Goal: Check status: Check status

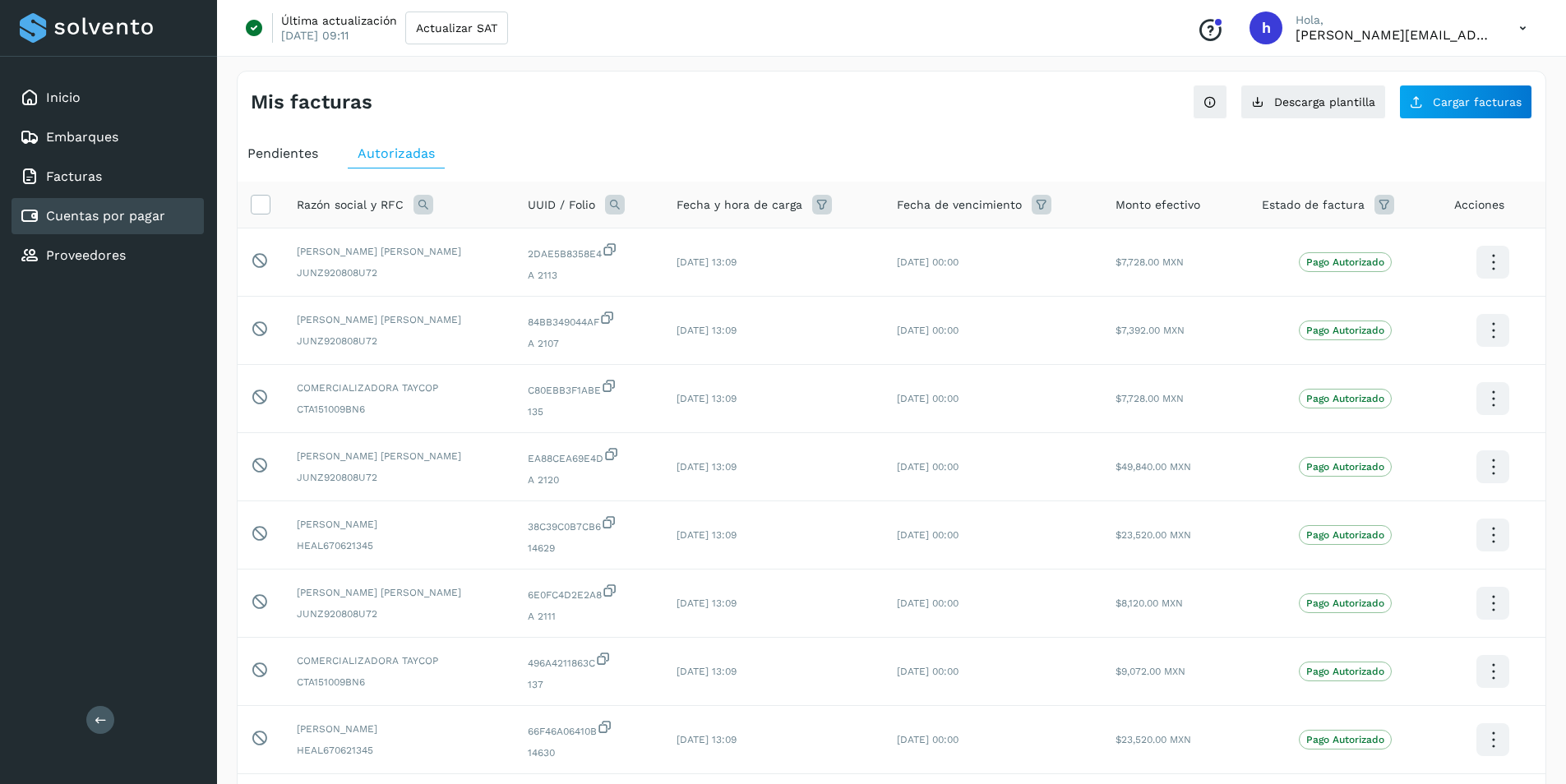
click at [67, 220] on link "Cuentas por pagar" at bounding box center [105, 216] width 119 height 16
click at [304, 157] on span "Pendientes" at bounding box center [282, 153] width 71 height 16
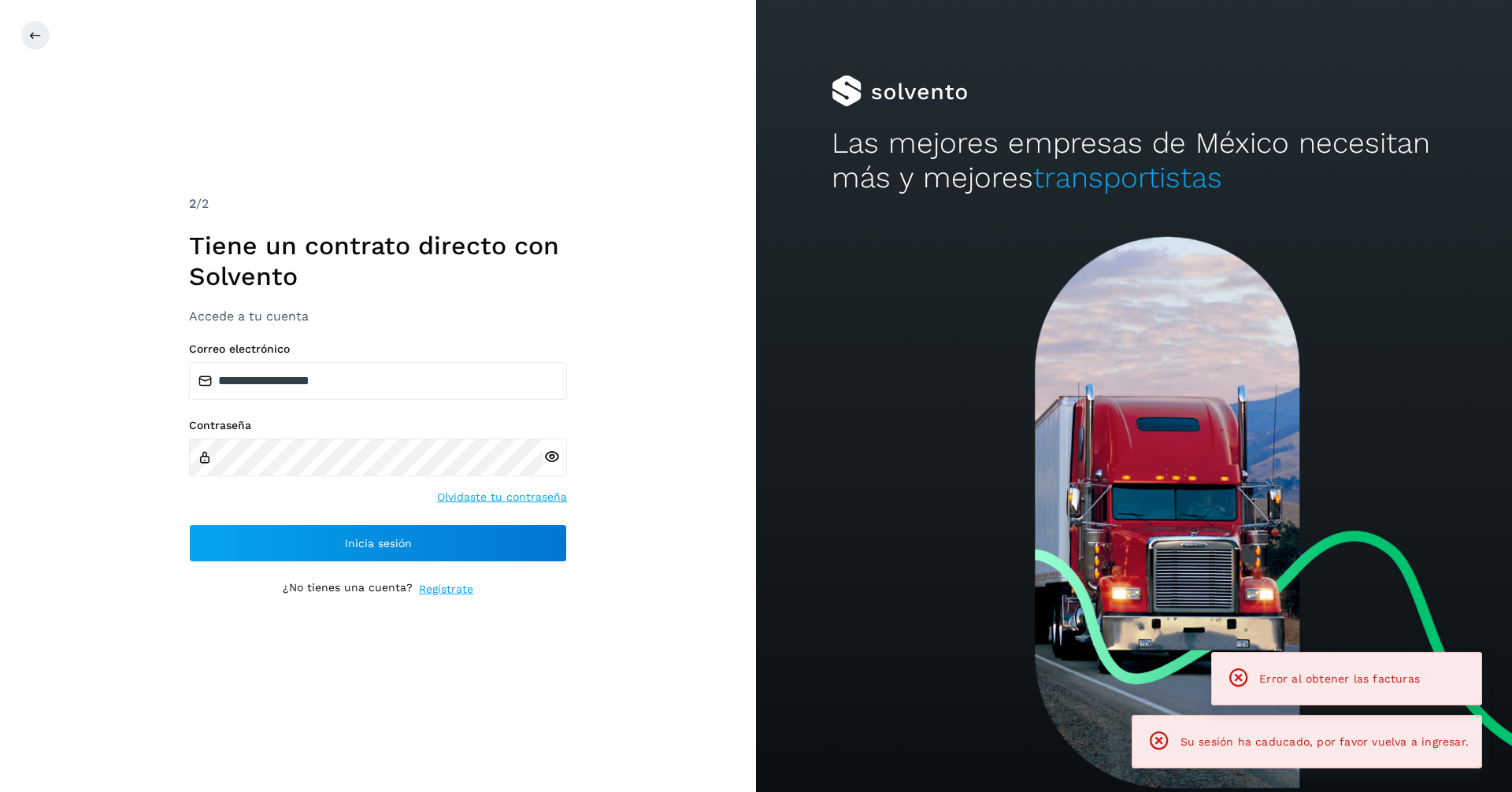
click at [374, 184] on div "**********" at bounding box center [378, 396] width 756 height 792
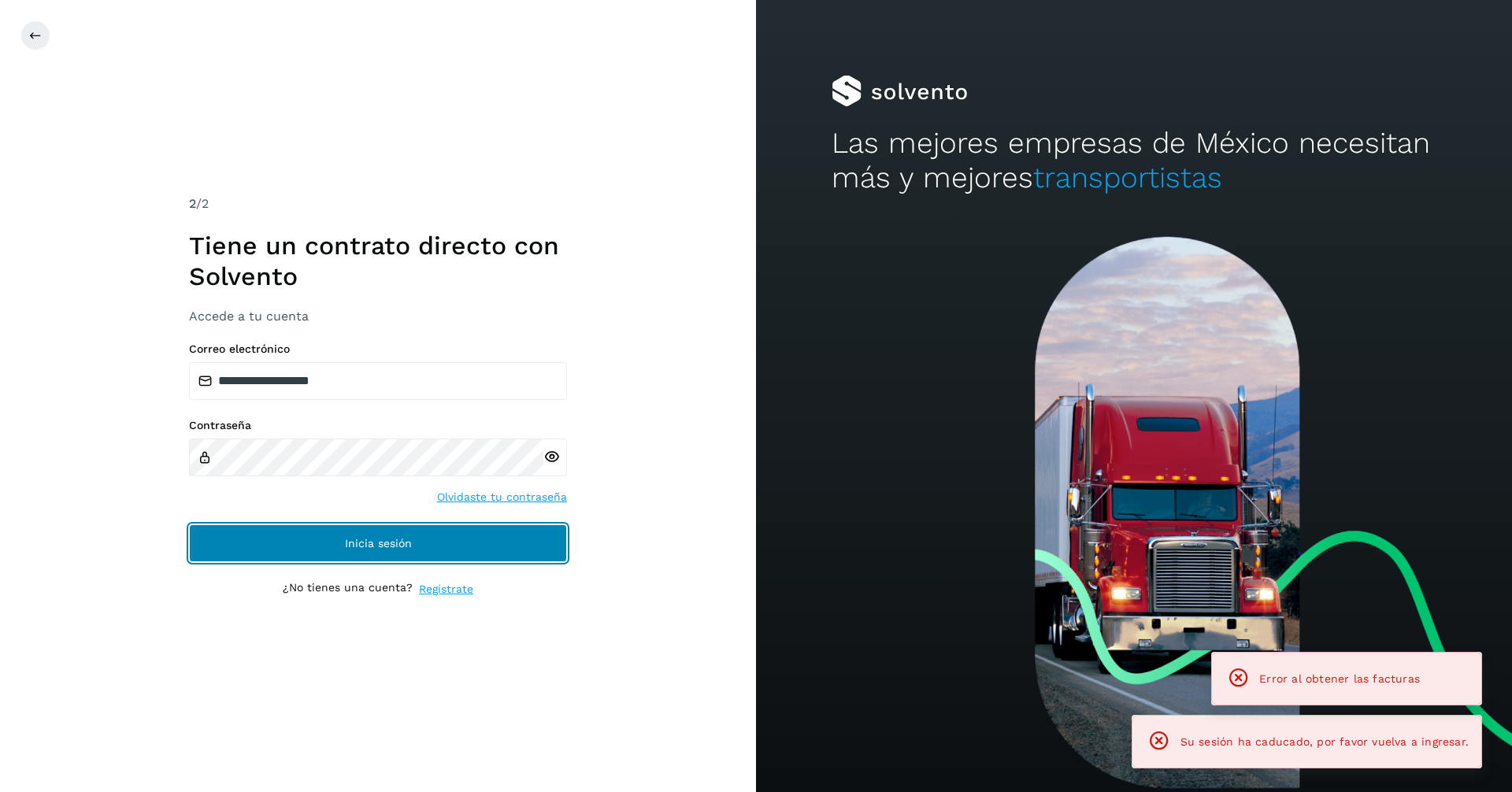
click at [352, 542] on span "Inicia sesión" at bounding box center [379, 543] width 67 height 11
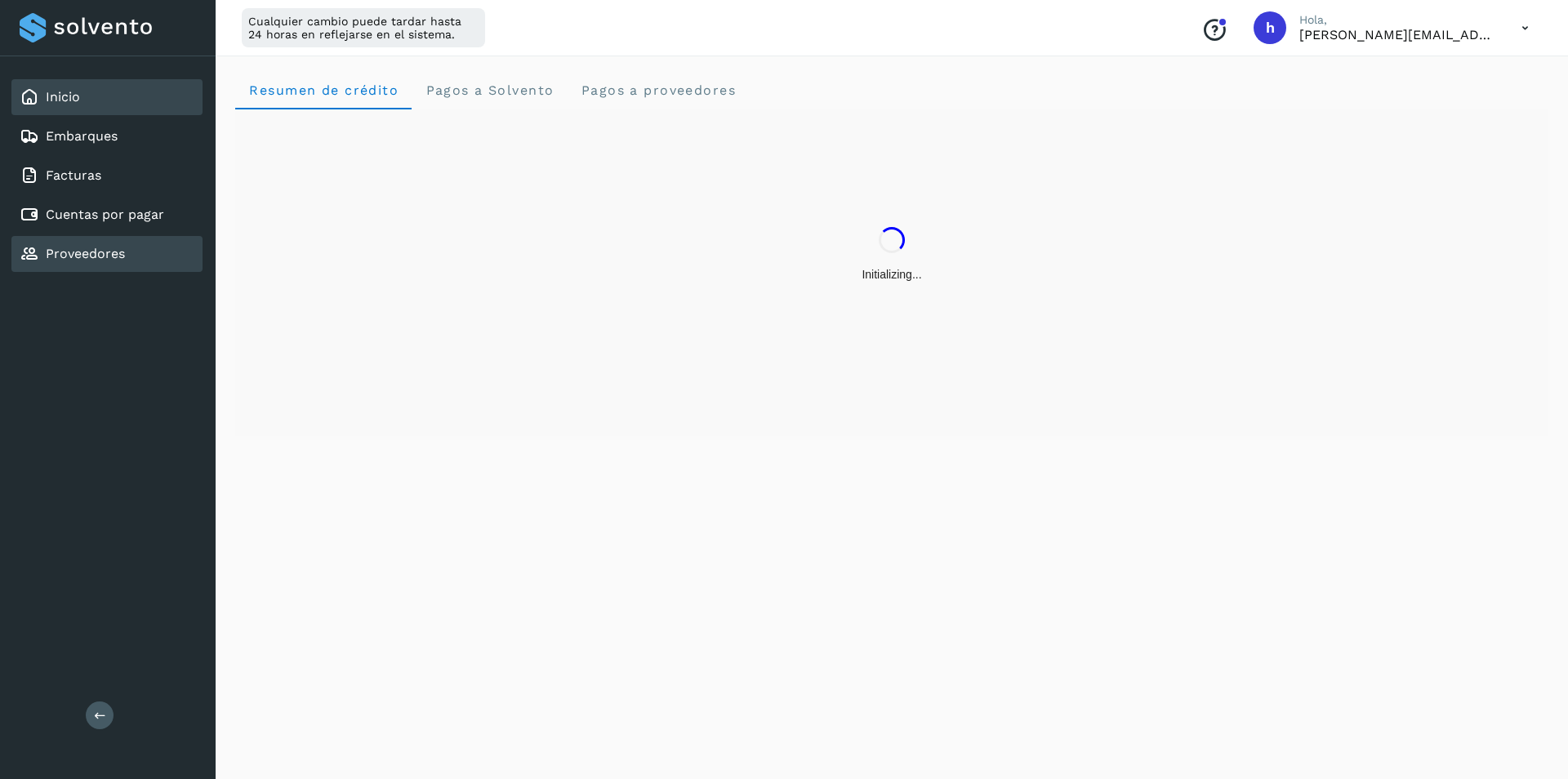
click at [169, 240] on div "Proveedores" at bounding box center [106, 254] width 191 height 36
click at [160, 224] on div "Cuentas por pagar" at bounding box center [106, 214] width 191 height 36
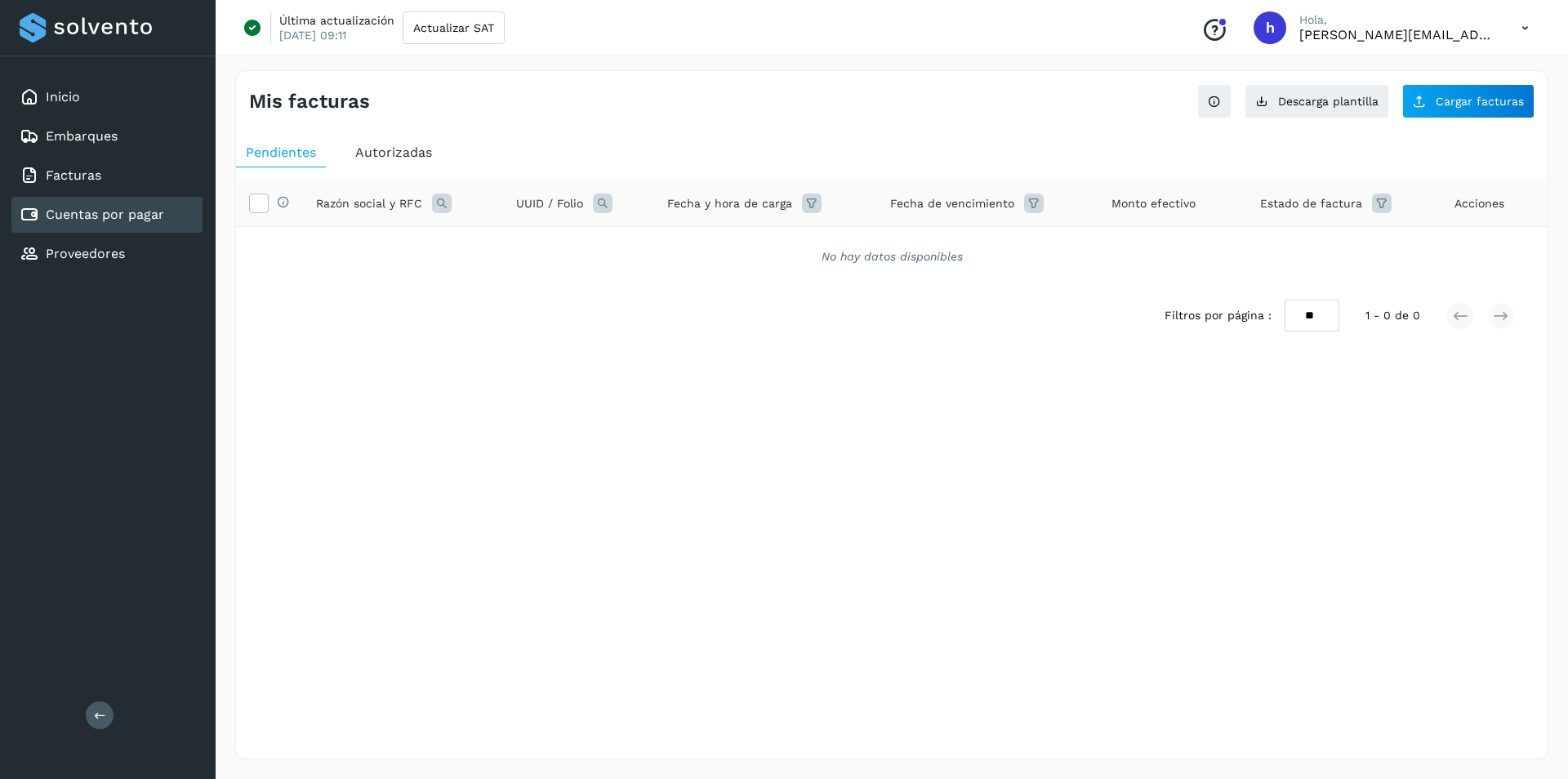
click at [392, 147] on span "Autorizadas" at bounding box center [394, 152] width 77 height 16
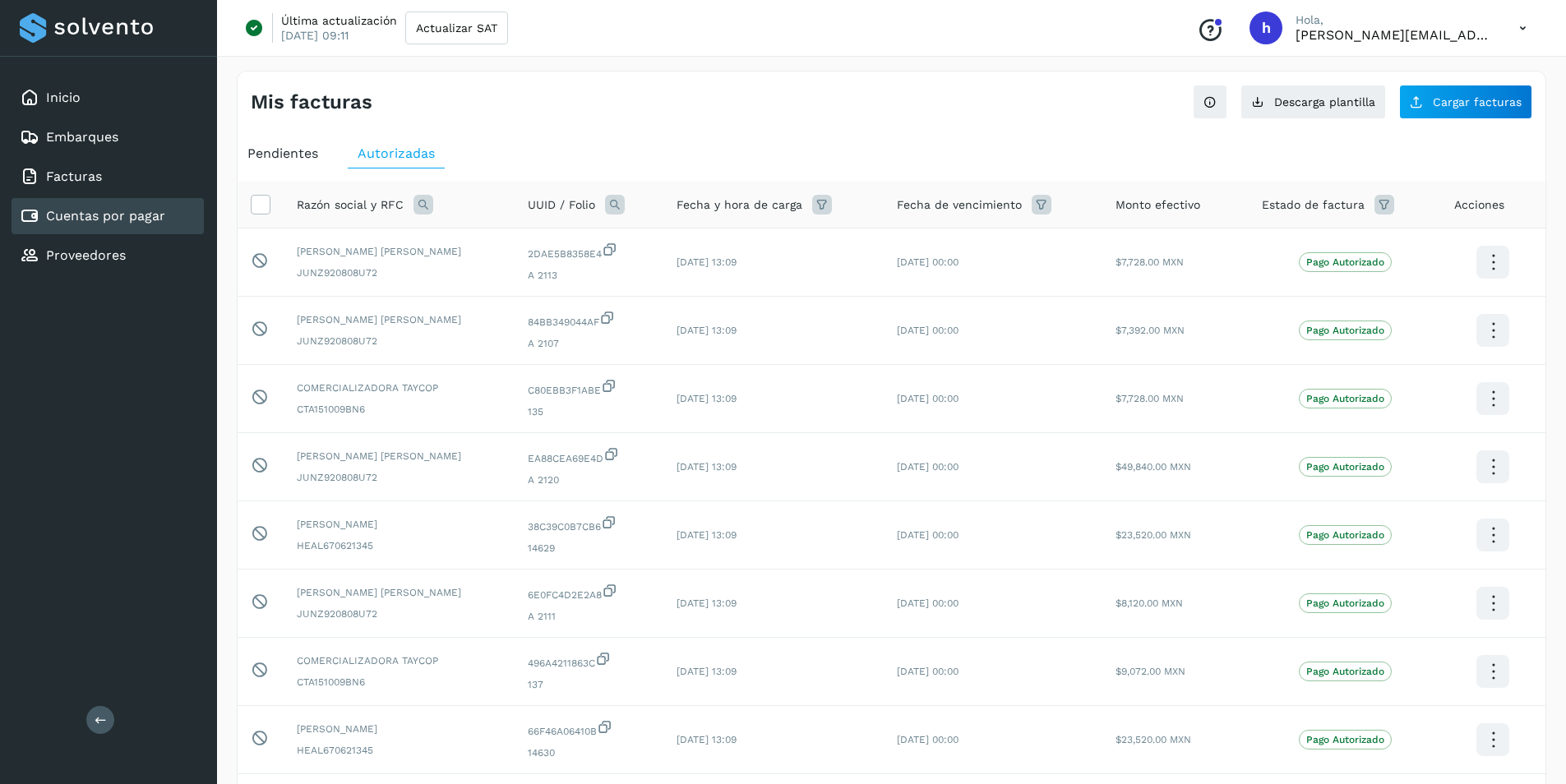
click at [85, 216] on link "Cuentas por pagar" at bounding box center [105, 216] width 119 height 16
click at [88, 253] on link "Proveedores" at bounding box center [86, 254] width 79 height 16
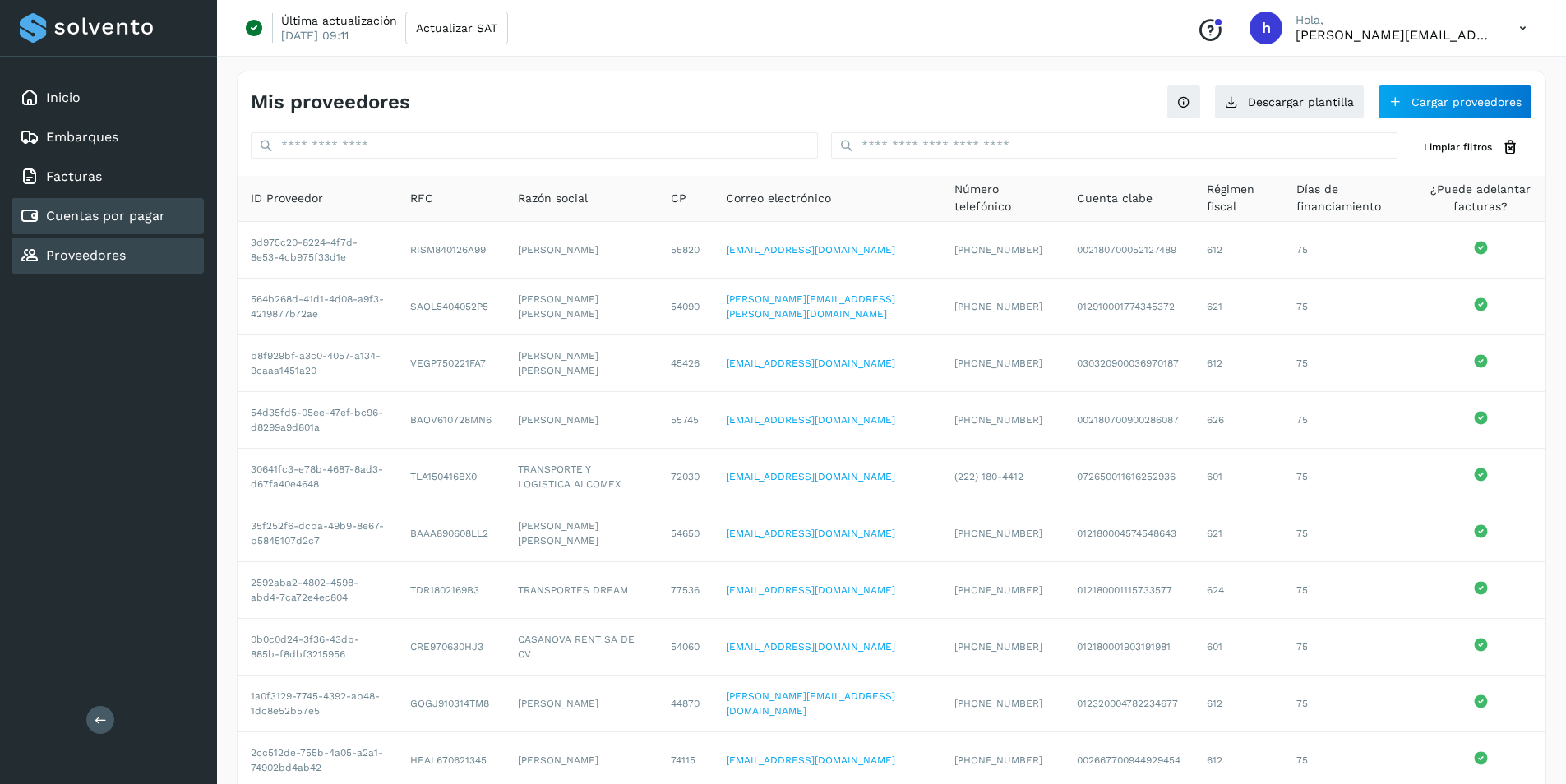
click at [118, 221] on link "Cuentas por pagar" at bounding box center [105, 216] width 119 height 16
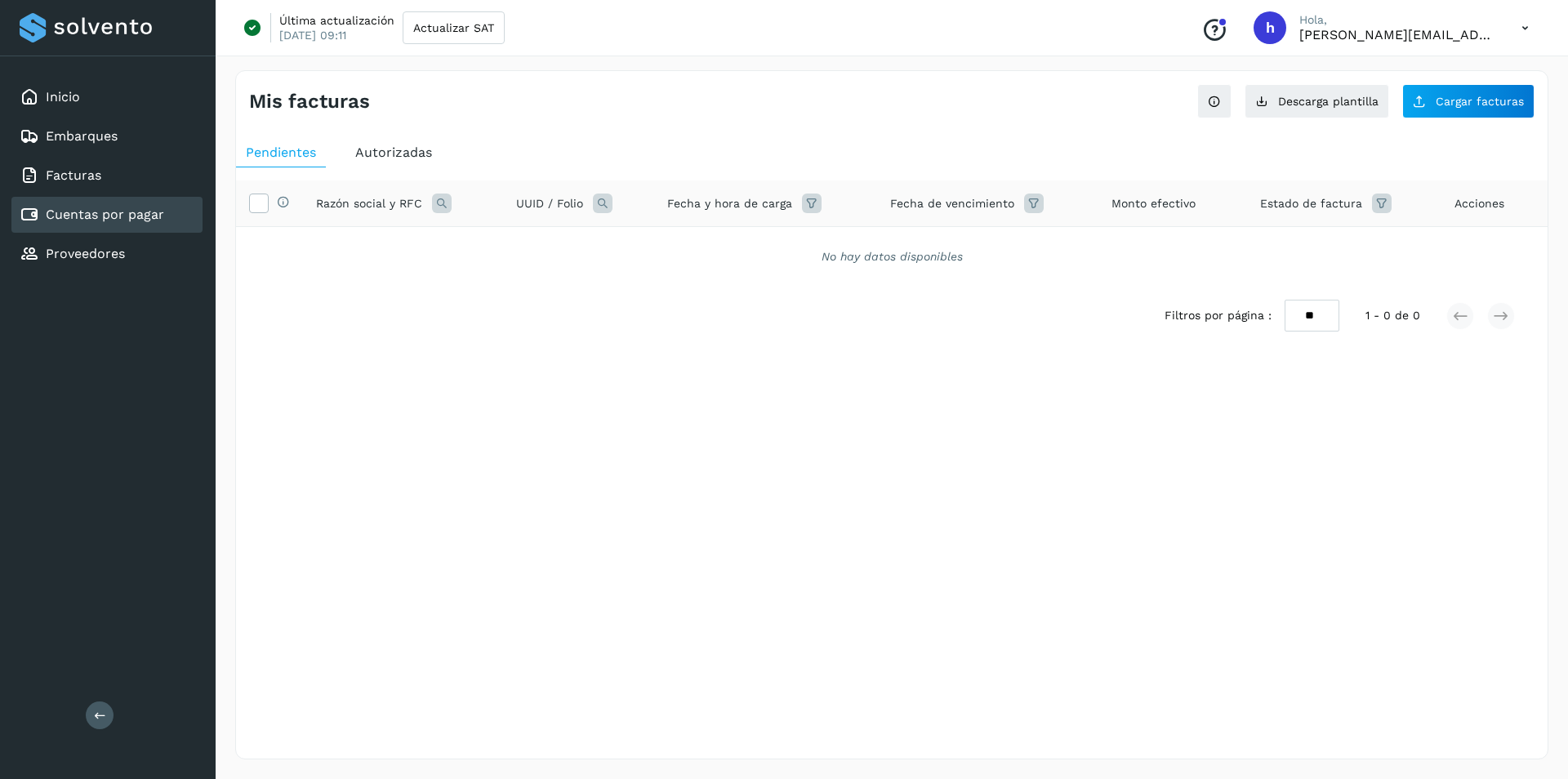
click at [381, 147] on span "Autorizadas" at bounding box center [394, 152] width 77 height 16
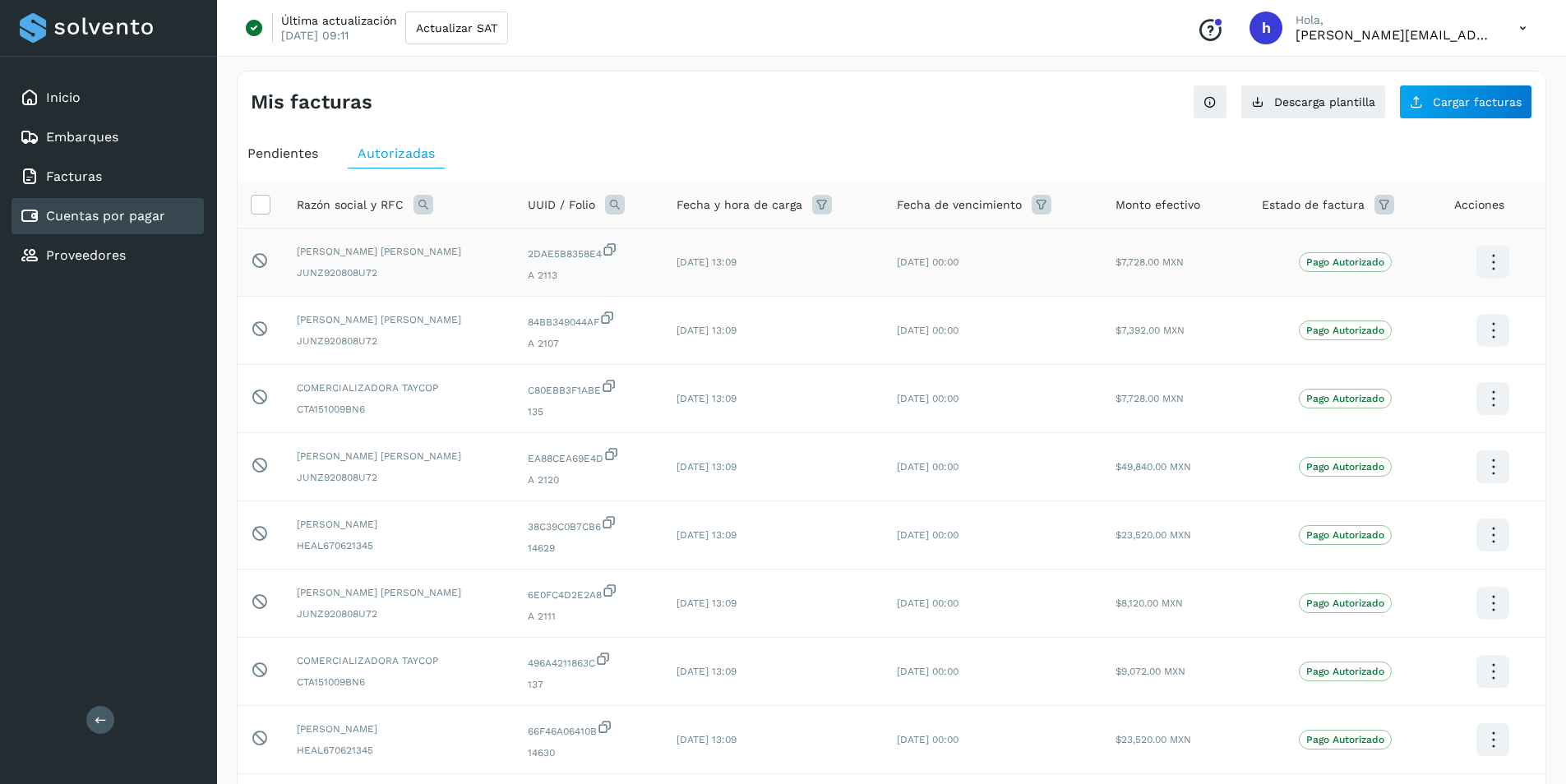
click at [1500, 264] on icon at bounding box center [1493, 263] width 39 height 39
click at [1173, 269] on div at bounding box center [783, 392] width 1566 height 784
click at [142, 216] on link "Cuentas por pagar" at bounding box center [105, 216] width 119 height 16
click at [86, 181] on link "Facturas" at bounding box center [74, 176] width 56 height 16
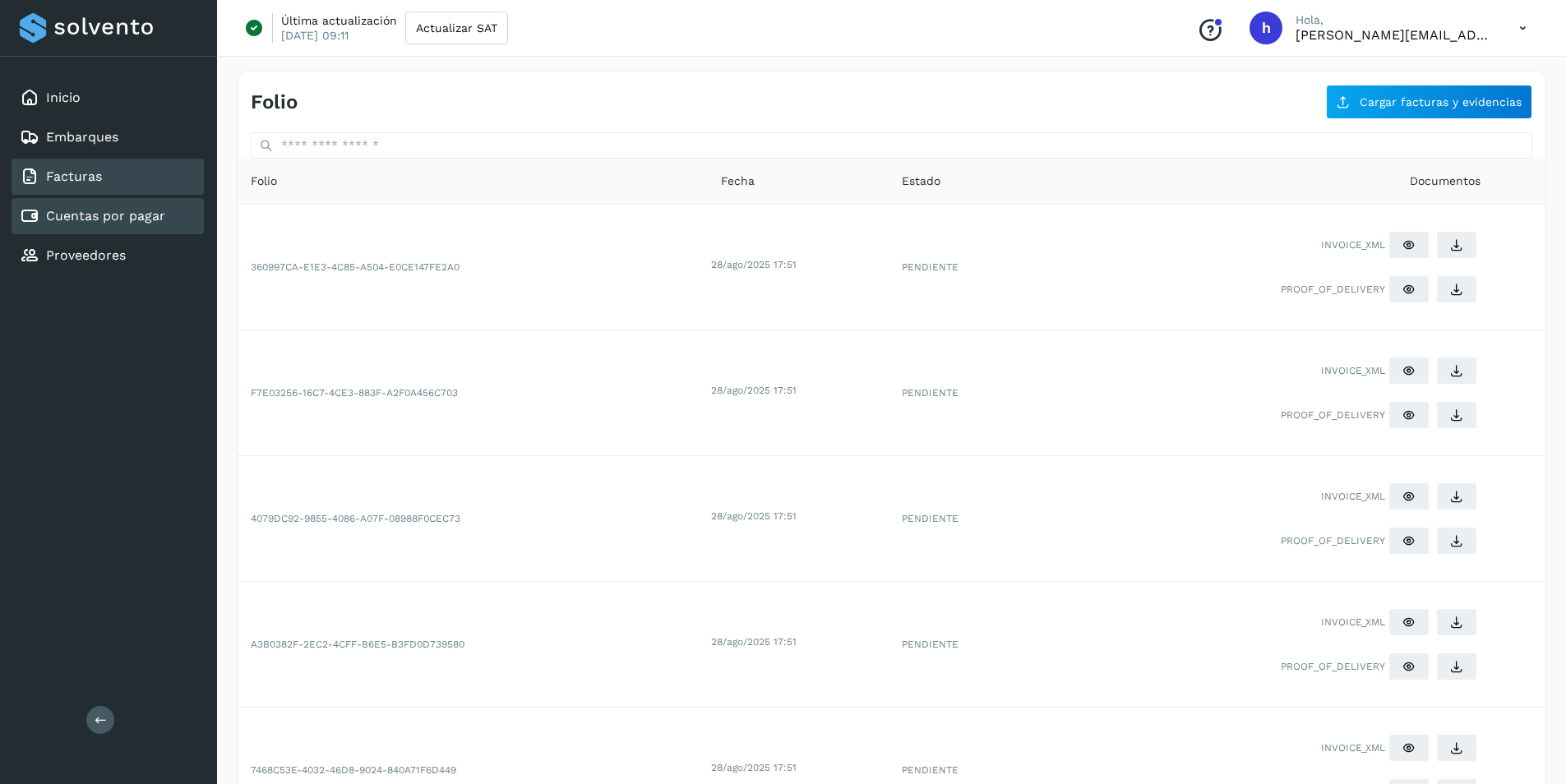
click at [100, 216] on link "Cuentas por pagar" at bounding box center [105, 216] width 119 height 16
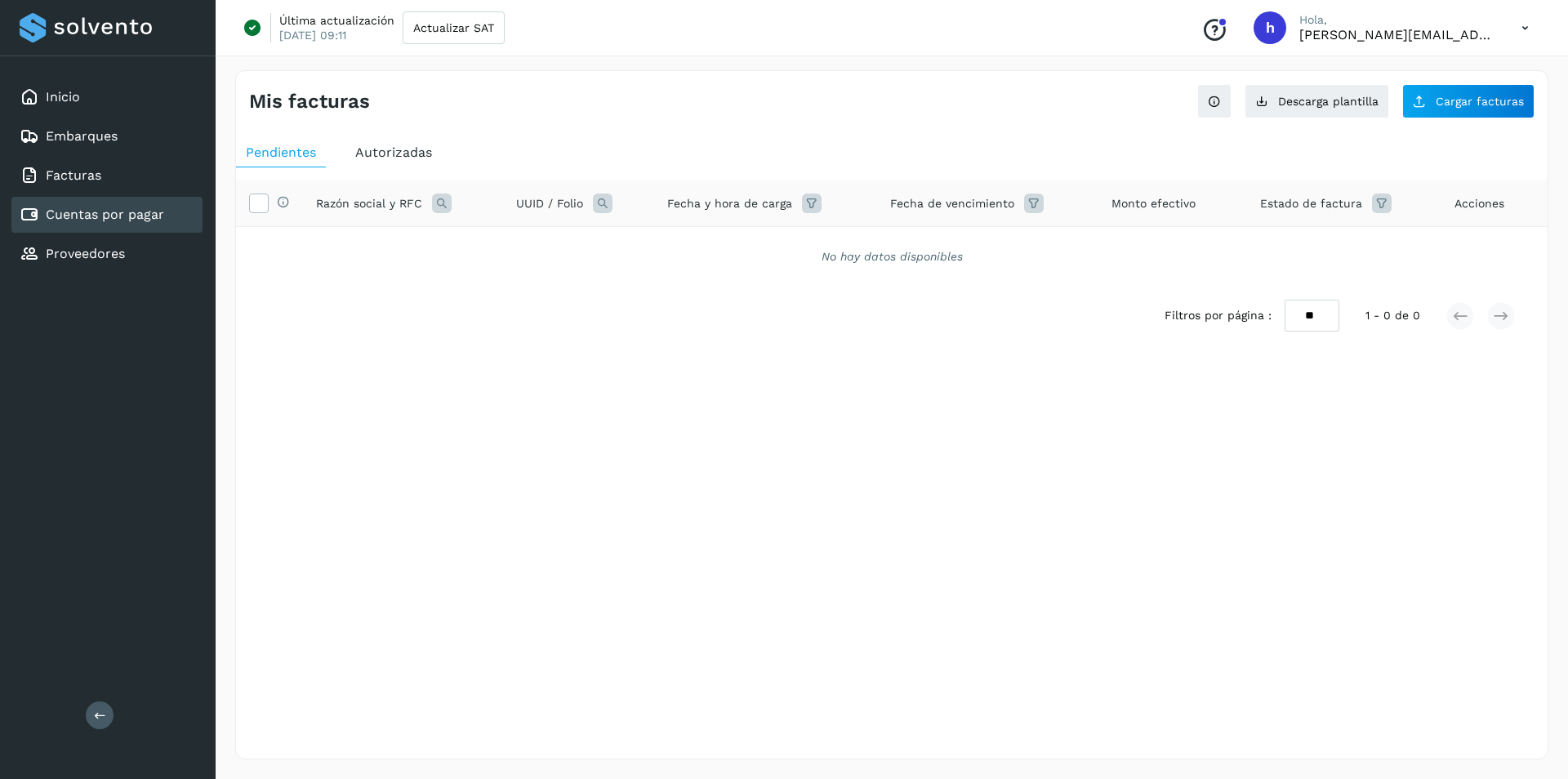
click at [416, 139] on div "Autorizadas" at bounding box center [393, 153] width 96 height 29
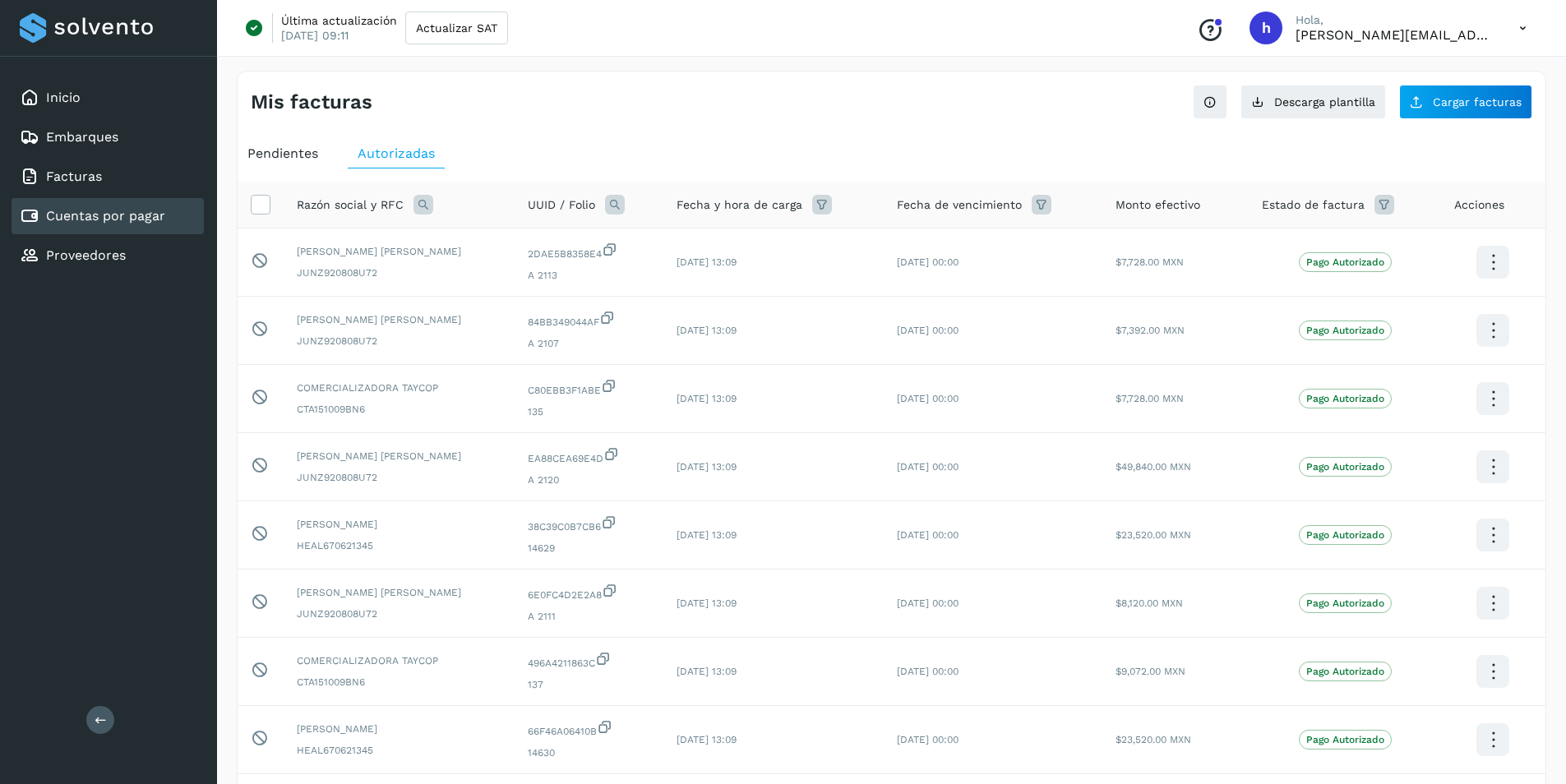
click at [88, 218] on link "Cuentas por pagar" at bounding box center [105, 216] width 119 height 16
click at [96, 181] on link "Facturas" at bounding box center [74, 176] width 56 height 16
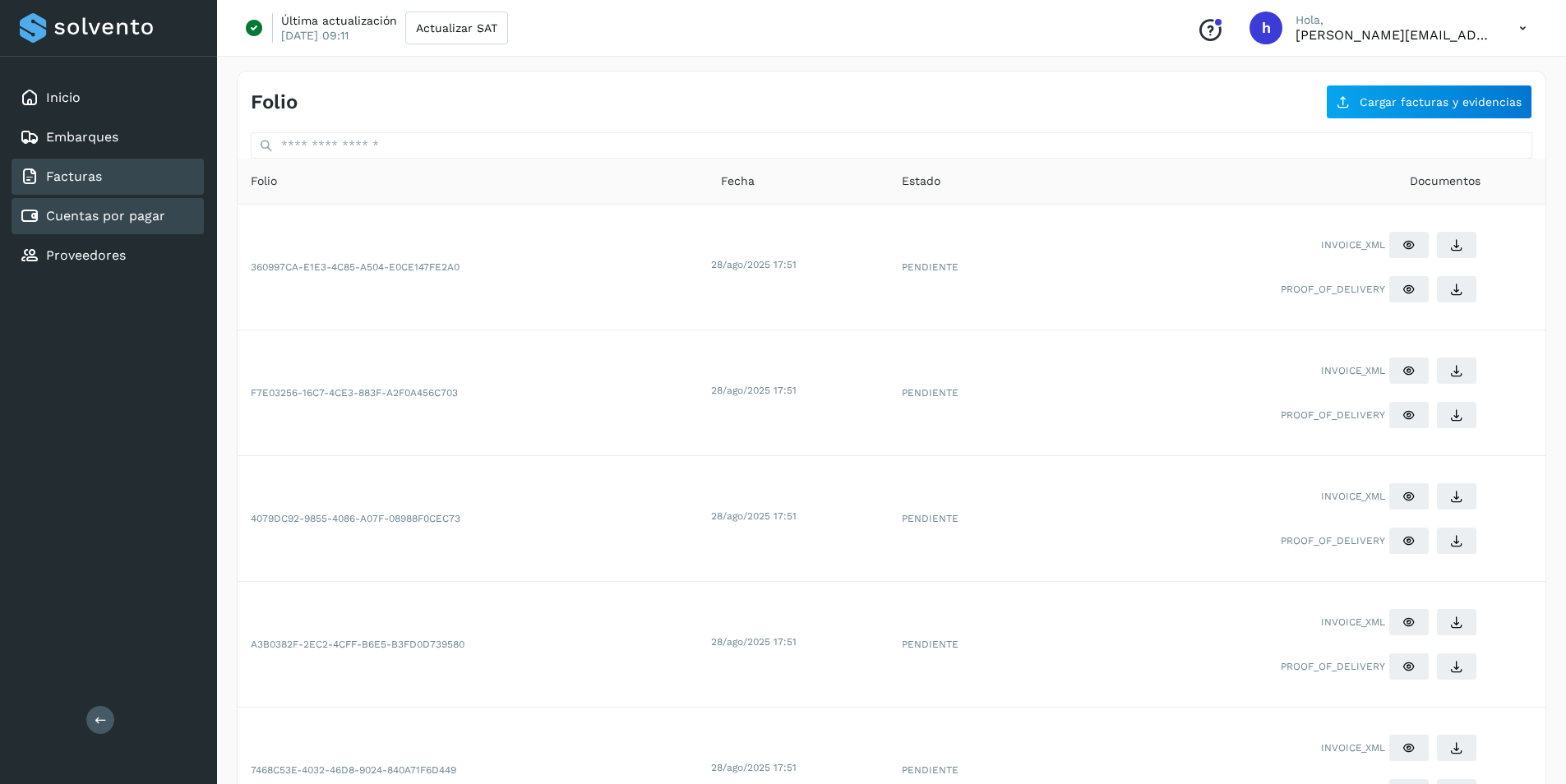
click at [110, 217] on link "Cuentas por pagar" at bounding box center [105, 216] width 119 height 16
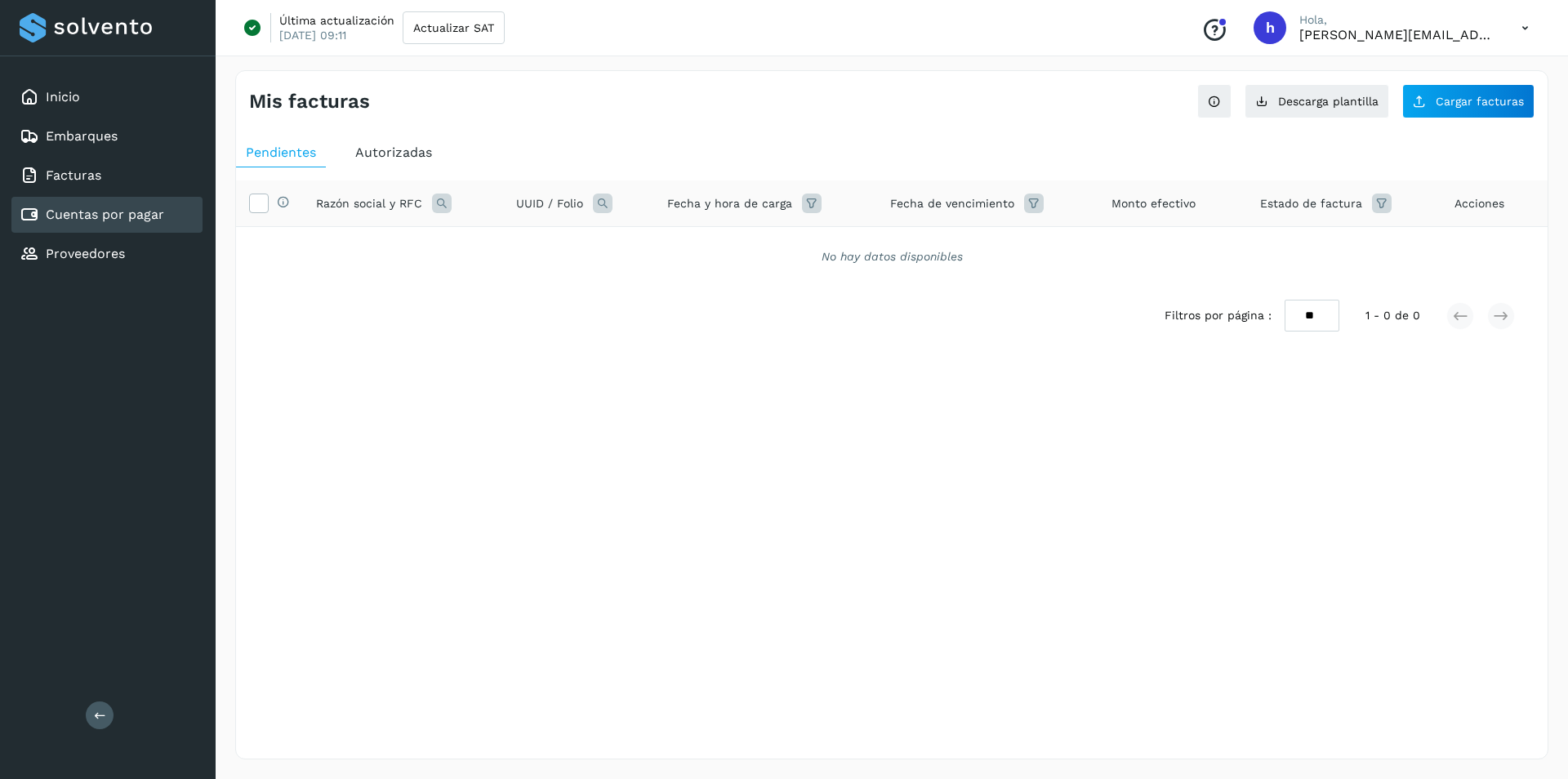
click at [432, 158] on div "Autorizadas" at bounding box center [393, 153] width 96 height 29
